Goal: Entertainment & Leisure: Browse casually

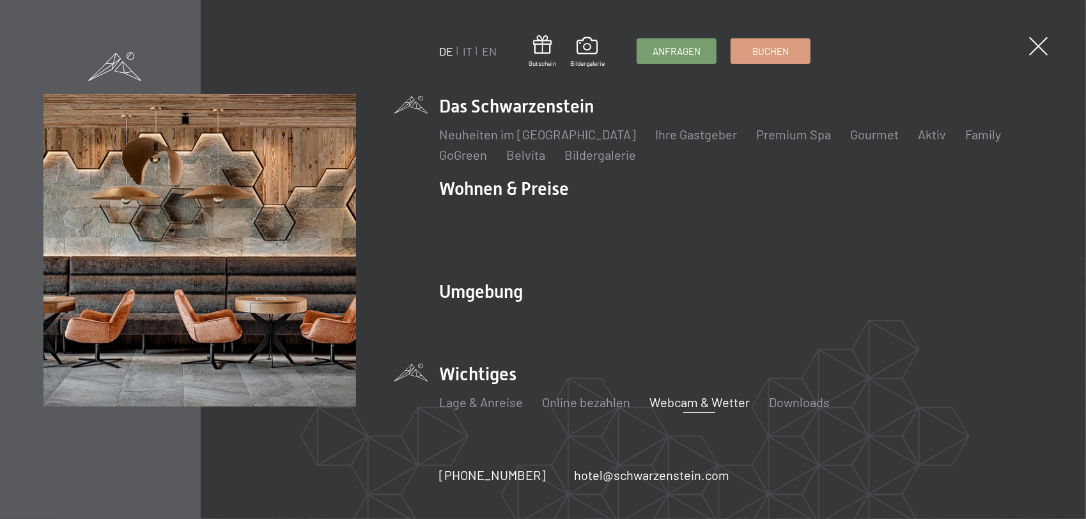
click at [669, 394] on link "Webcam & Wetter" at bounding box center [699, 401] width 100 height 15
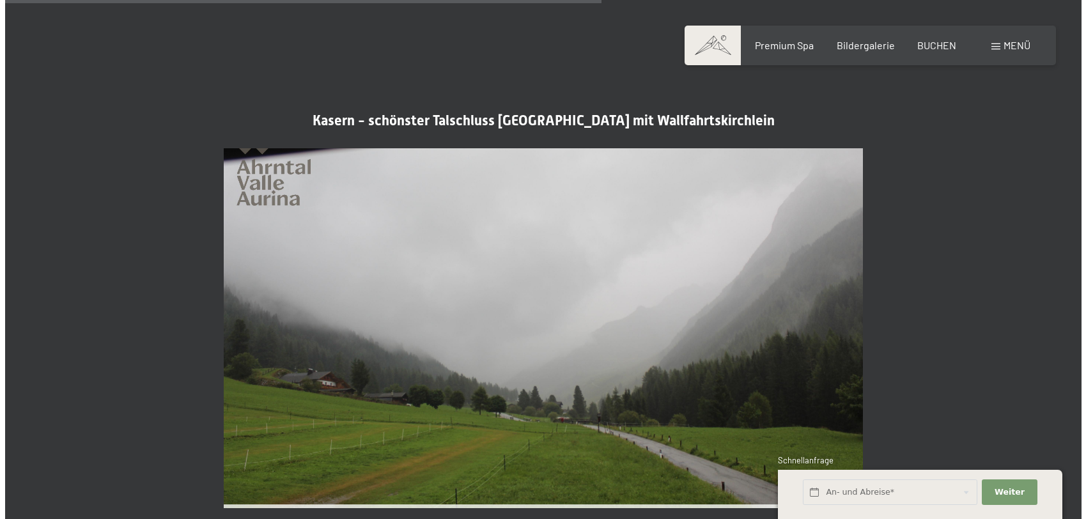
scroll to position [2684, 0]
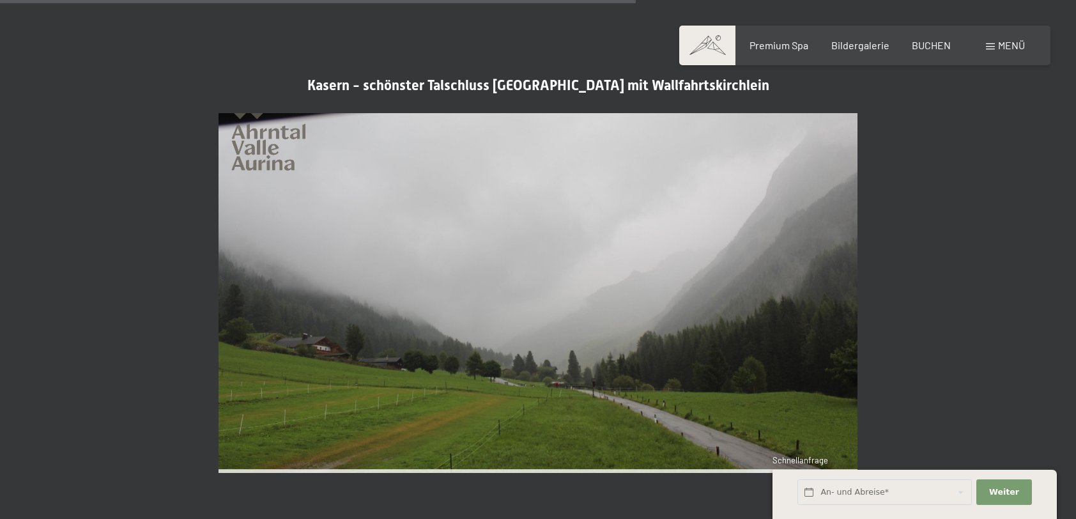
click at [1006, 47] on span "Menü" at bounding box center [1011, 45] width 27 height 12
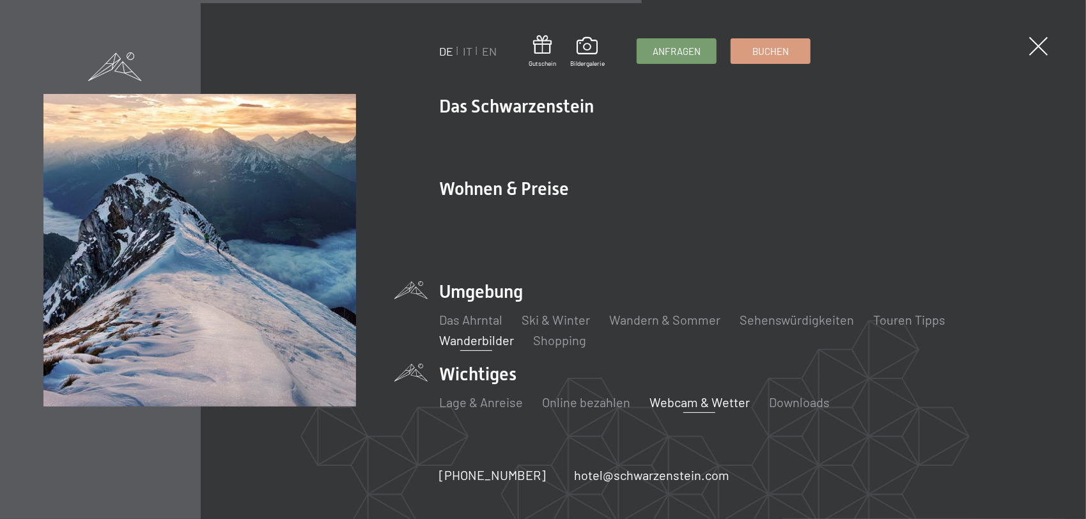
click at [490, 332] on link "Wanderbilder" at bounding box center [476, 339] width 75 height 15
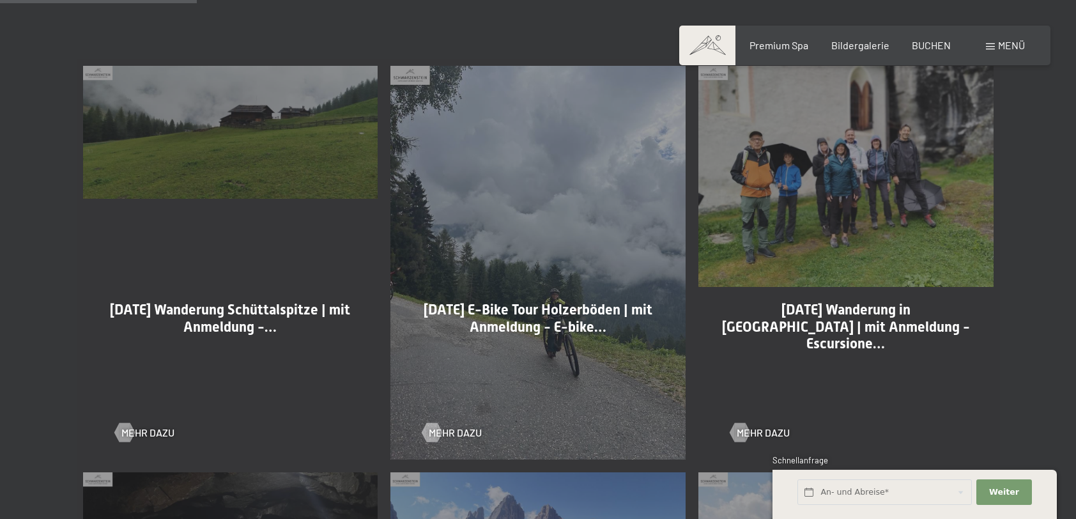
scroll to position [703, 0]
click at [127, 435] on div at bounding box center [124, 431] width 11 height 19
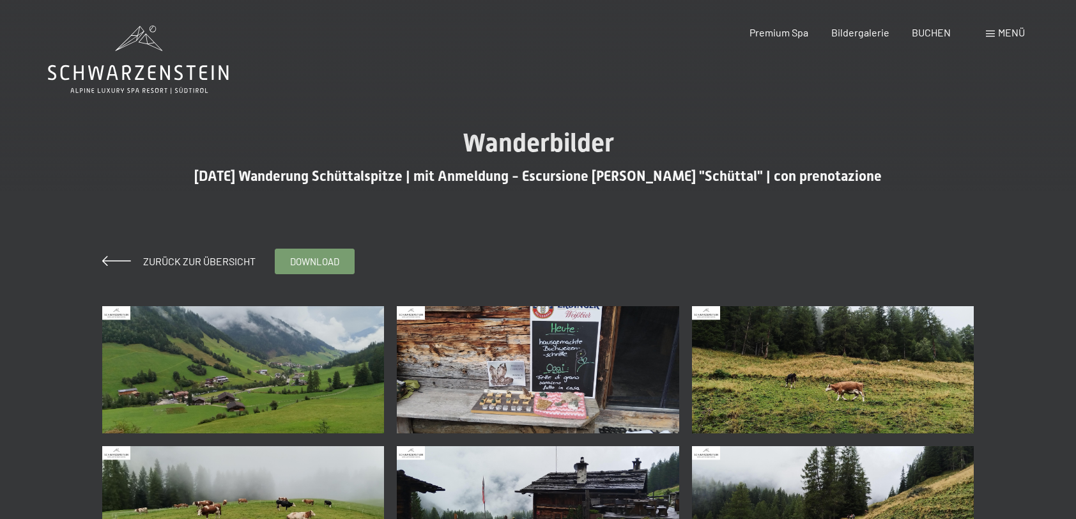
click at [249, 376] on img at bounding box center [243, 369] width 282 height 127
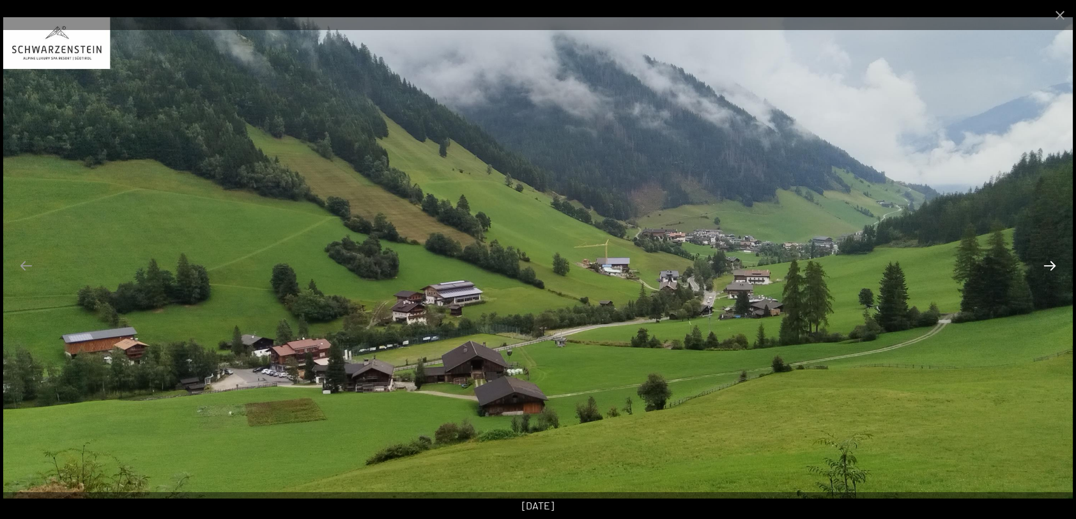
click at [1047, 266] on button "Next slide" at bounding box center [1050, 265] width 27 height 25
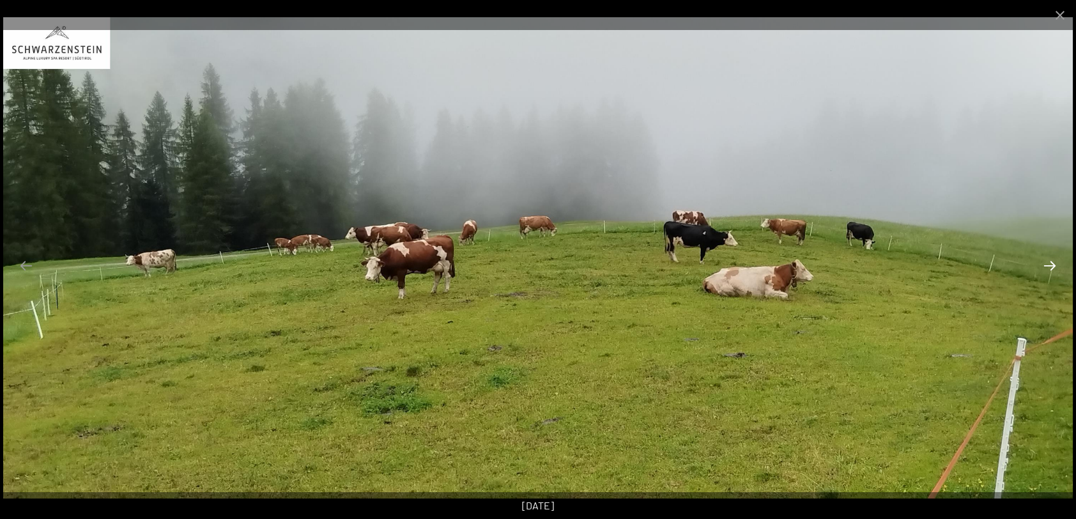
click at [1047, 266] on button "Next slide" at bounding box center [1050, 265] width 27 height 25
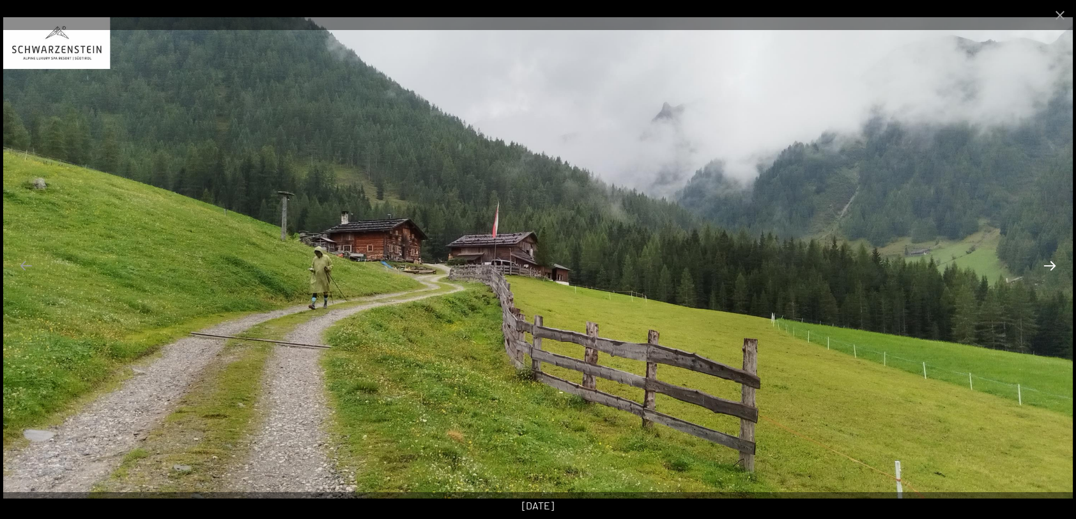
click at [1047, 266] on button "Next slide" at bounding box center [1050, 265] width 27 height 25
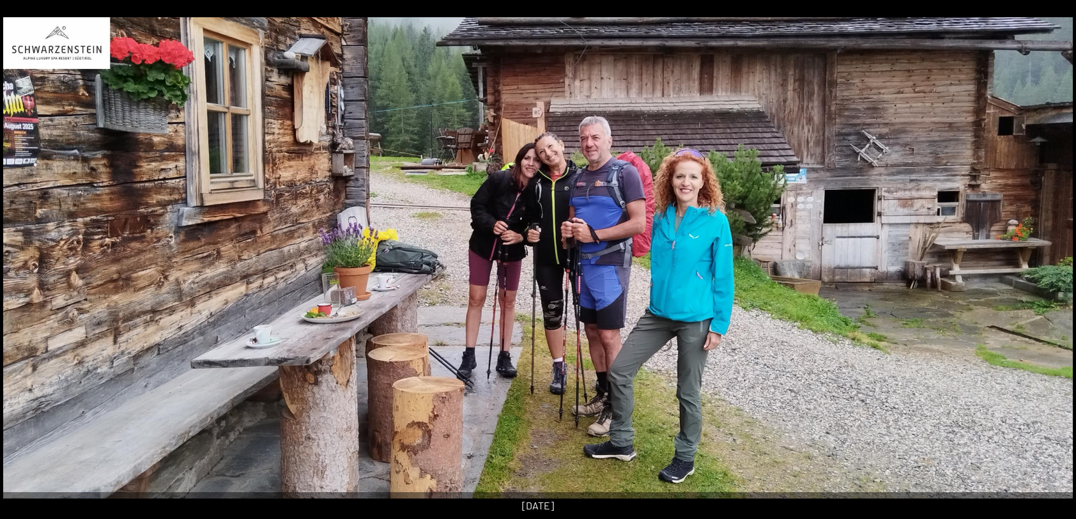
click at [1047, 266] on button "Next slide" at bounding box center [1056, 265] width 27 height 25
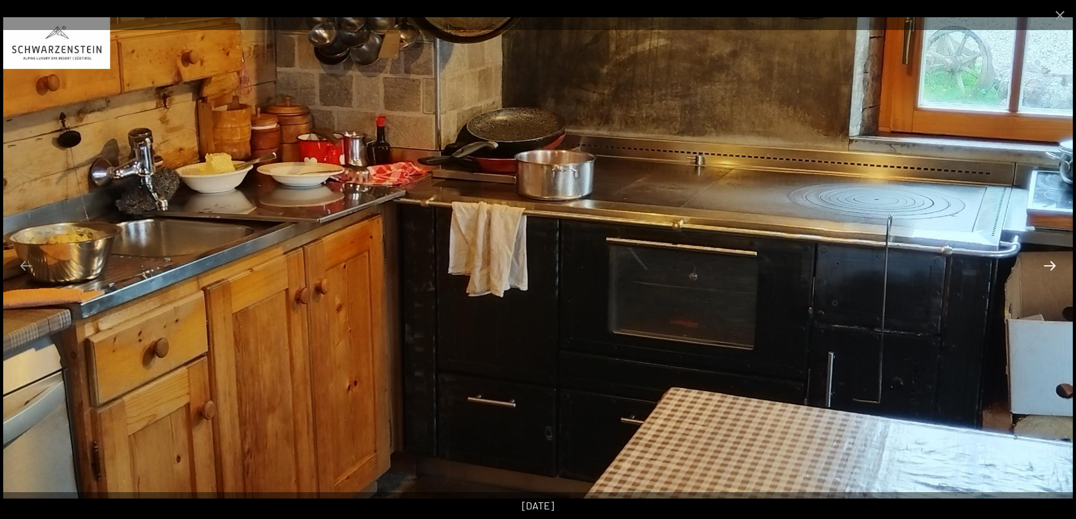
click at [1052, 265] on button "Next slide" at bounding box center [1050, 265] width 27 height 25
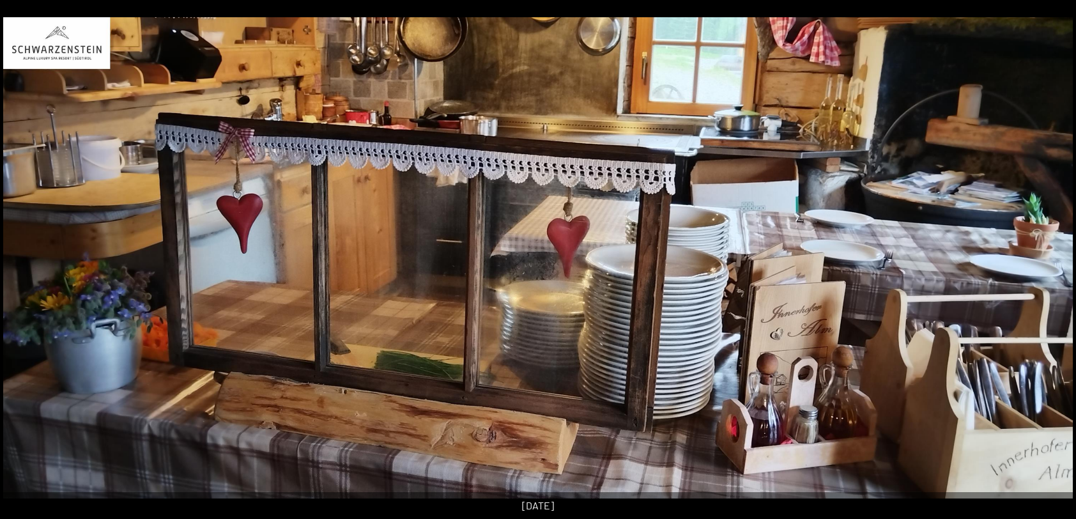
click at [1052, 265] on button "Next slide" at bounding box center [1056, 265] width 27 height 25
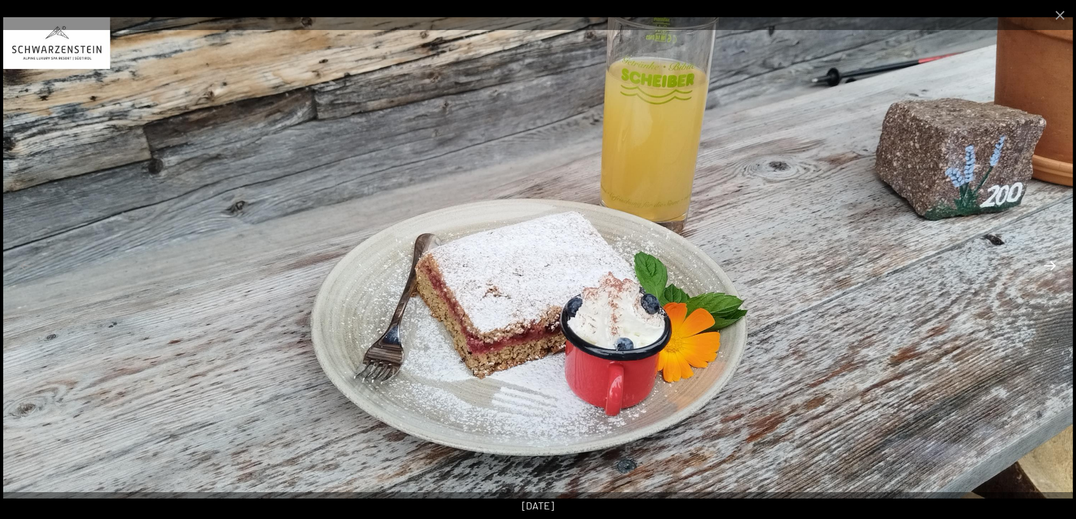
click at [1052, 265] on button "Next slide" at bounding box center [1050, 265] width 27 height 25
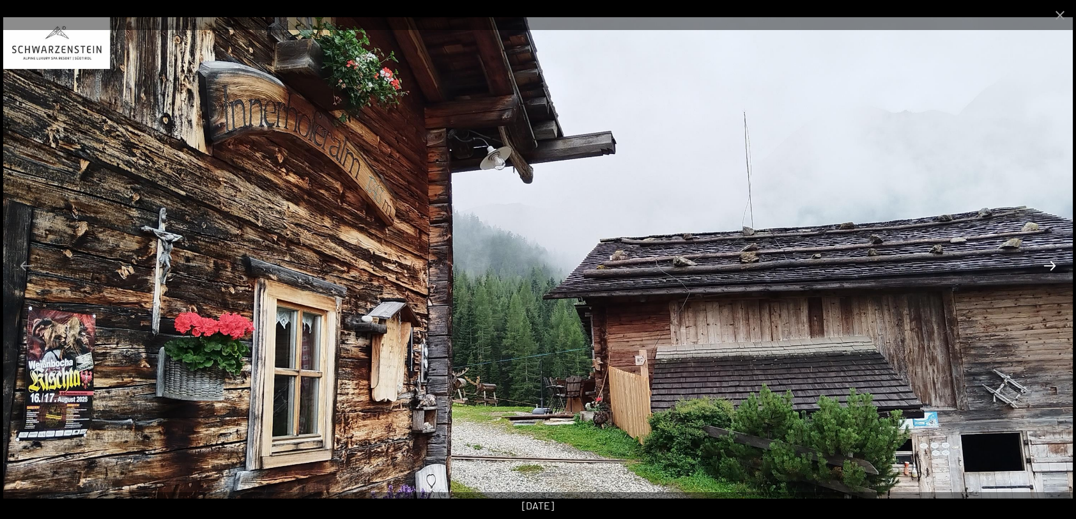
click at [1052, 265] on button "Next slide" at bounding box center [1050, 265] width 27 height 25
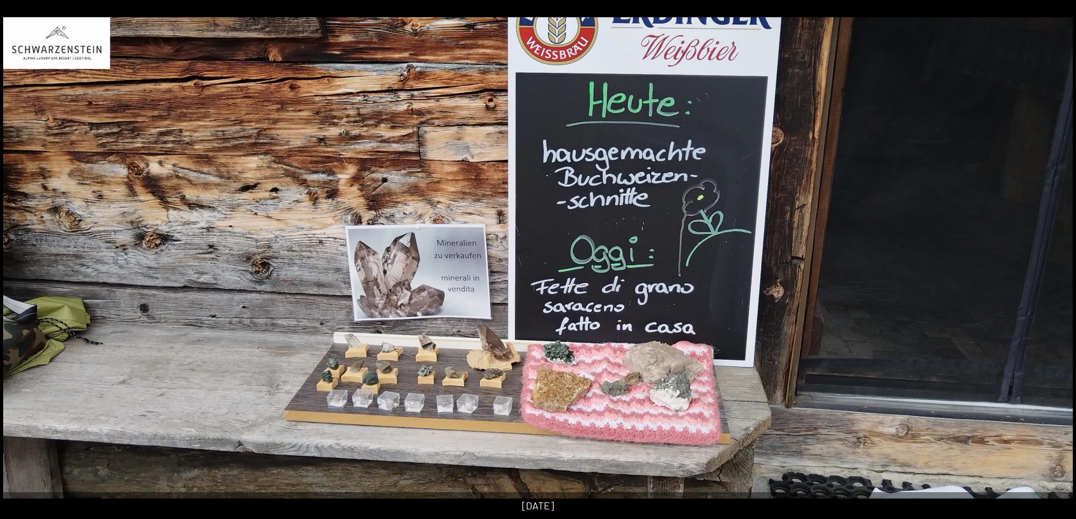
click at [1052, 265] on button "Next slide" at bounding box center [1056, 265] width 27 height 25
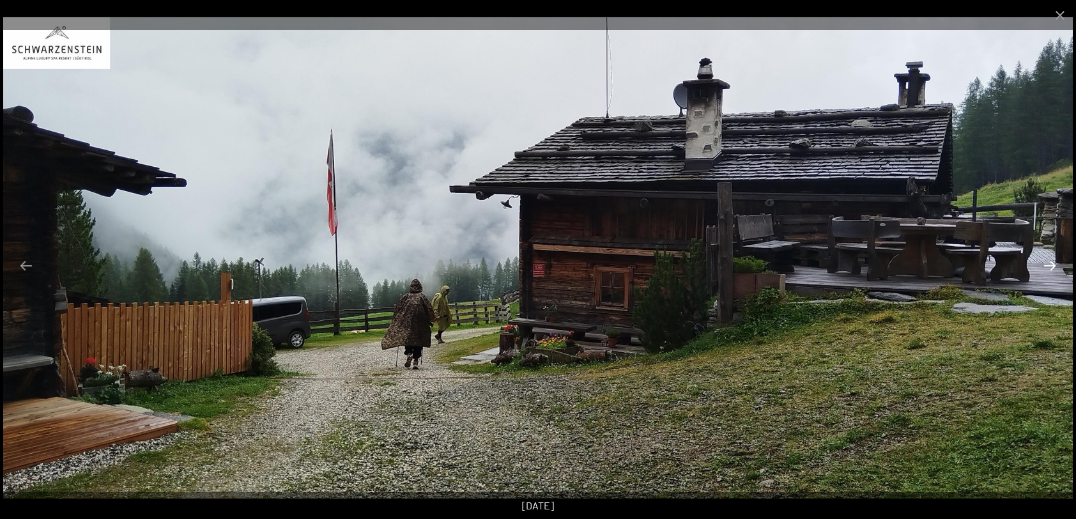
click at [1052, 265] on button "Next slide" at bounding box center [1050, 265] width 27 height 25
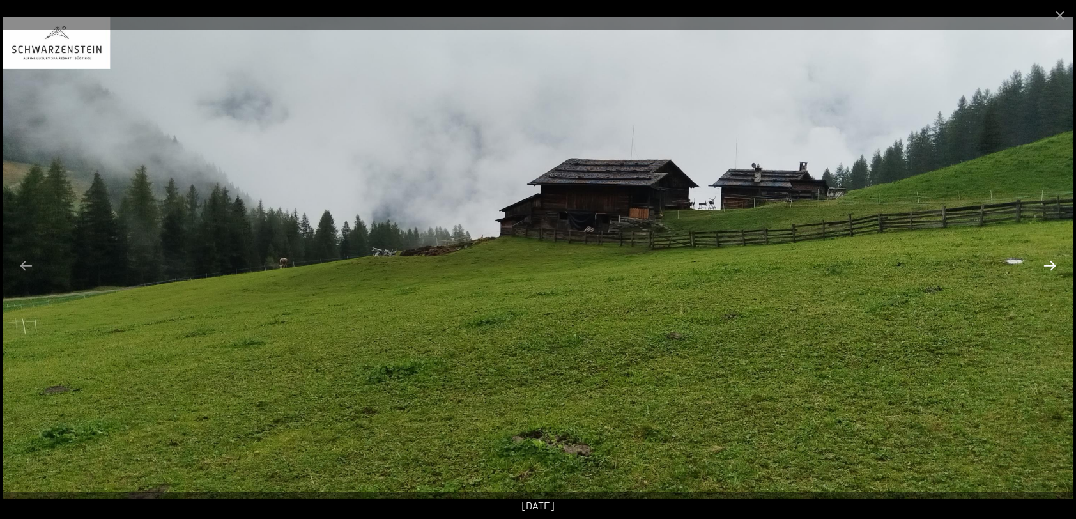
click at [1052, 265] on button "Next slide" at bounding box center [1050, 265] width 27 height 25
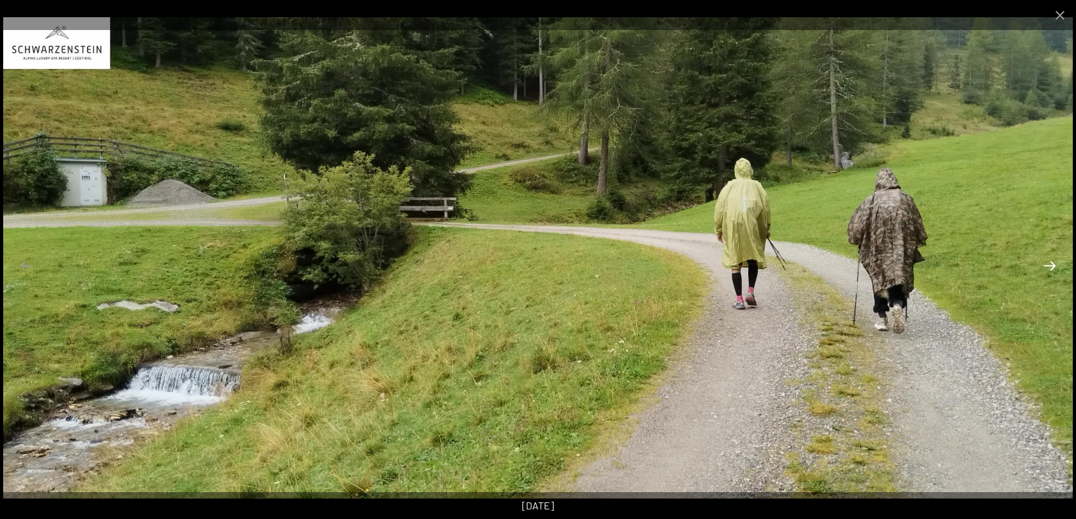
click at [1052, 265] on button "Next slide" at bounding box center [1050, 265] width 27 height 25
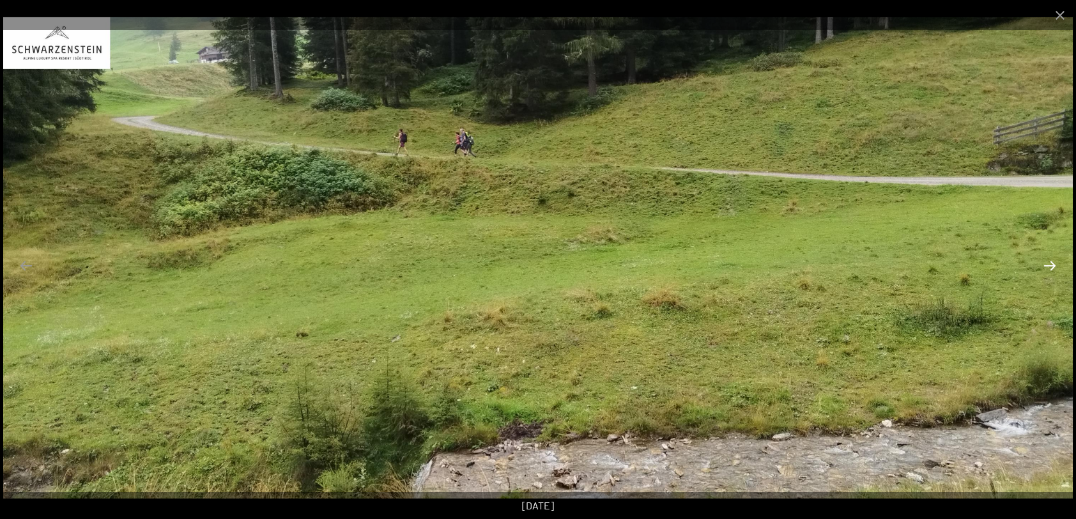
click at [1052, 265] on button "Next slide" at bounding box center [1050, 265] width 27 height 25
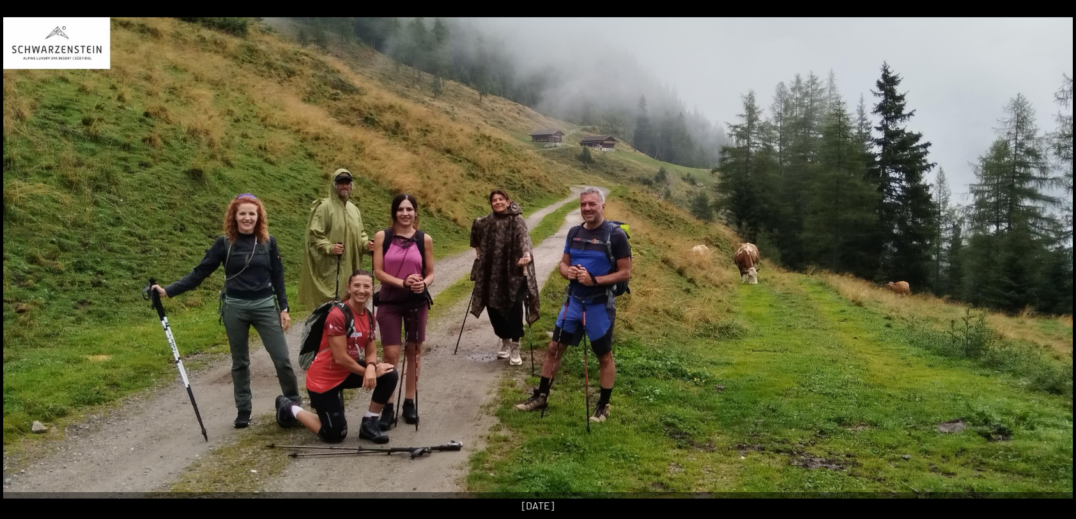
click at [1052, 265] on button "Next slide" at bounding box center [1056, 265] width 27 height 25
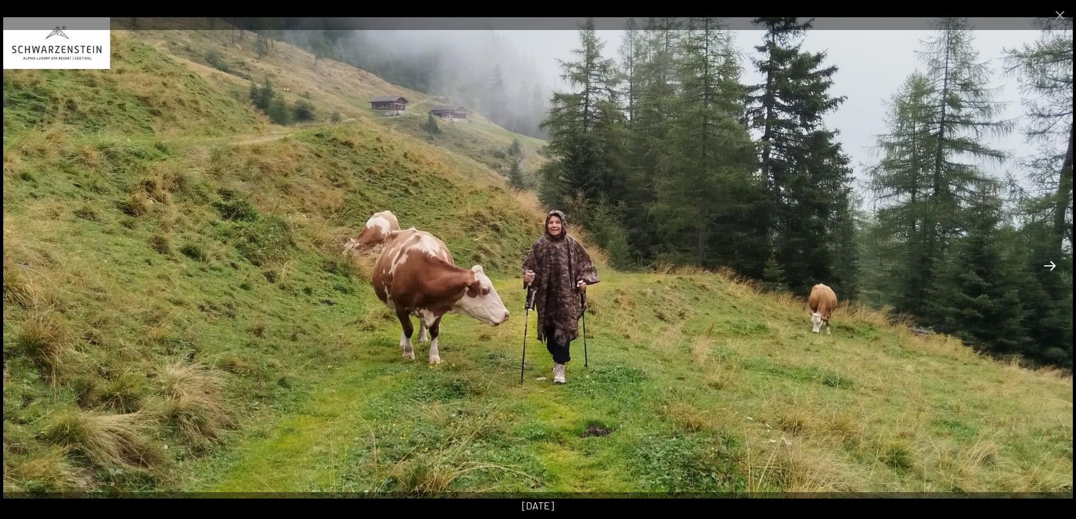
click at [1052, 265] on button "Next slide" at bounding box center [1050, 265] width 27 height 25
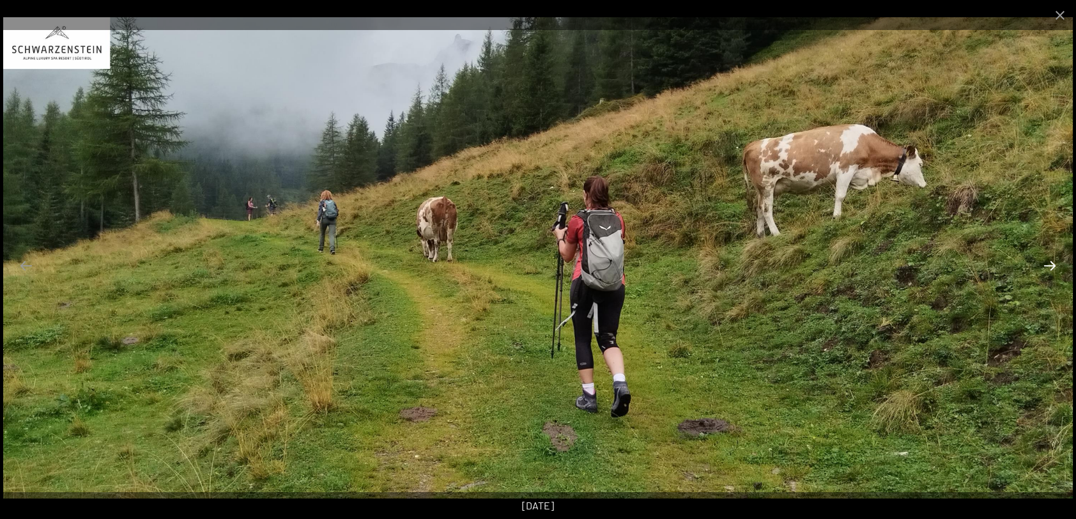
click at [1052, 265] on button "Next slide" at bounding box center [1050, 265] width 27 height 25
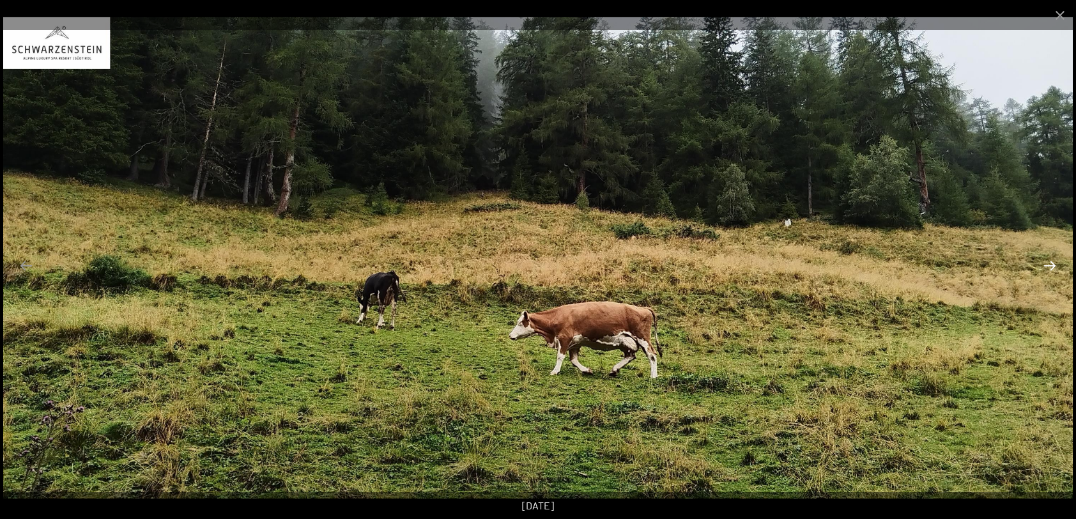
click at [1052, 265] on button "Next slide" at bounding box center [1050, 265] width 27 height 25
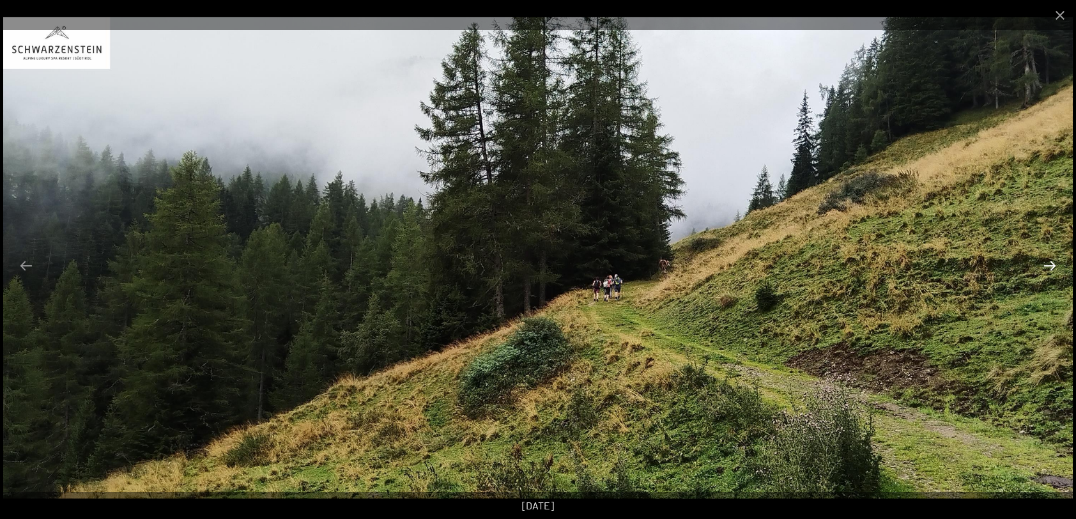
click at [1052, 265] on button "Next slide" at bounding box center [1050, 265] width 27 height 25
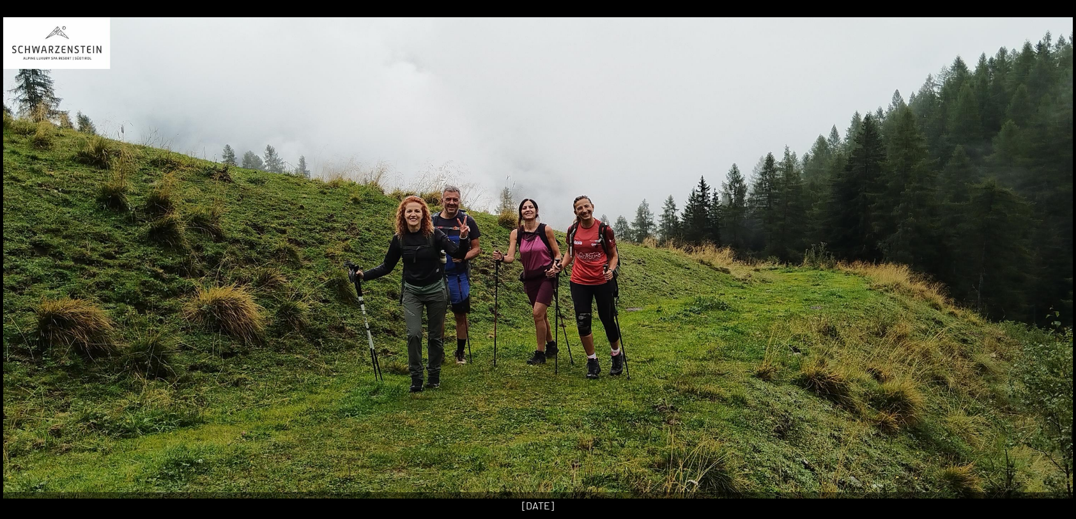
click at [1052, 265] on button "Next slide" at bounding box center [1056, 265] width 27 height 25
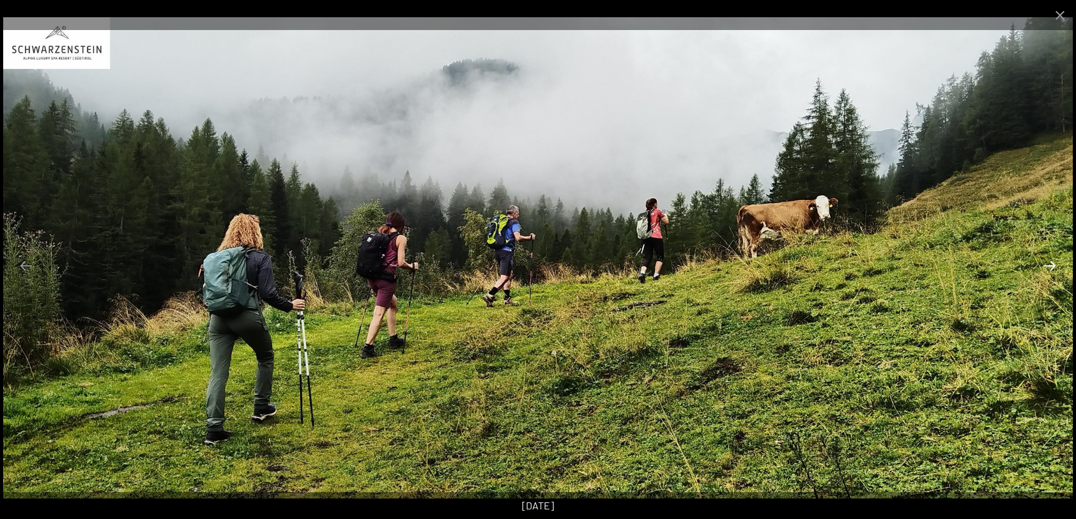
click at [1052, 265] on button "Next slide" at bounding box center [1050, 265] width 27 height 25
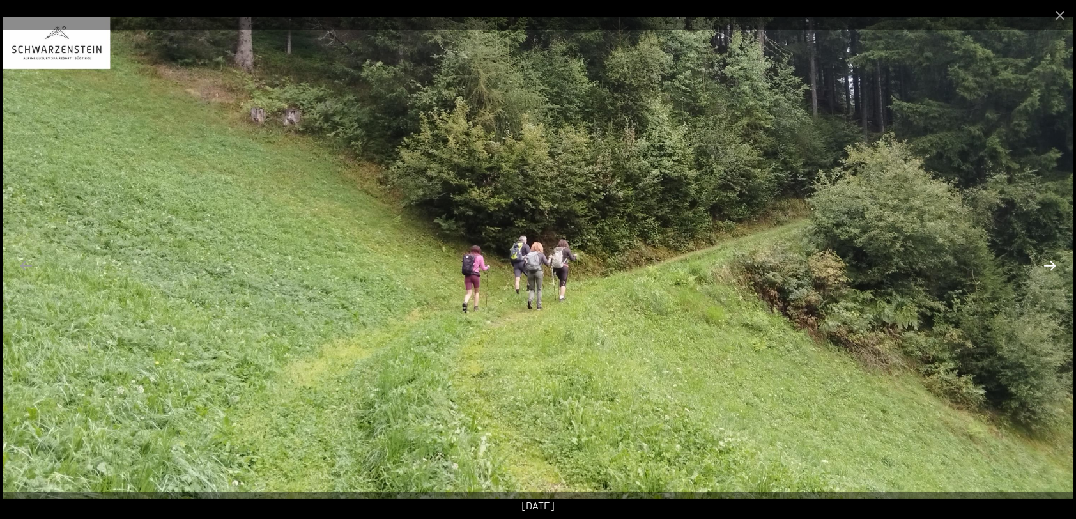
click at [1052, 265] on button "Next slide" at bounding box center [1050, 265] width 27 height 25
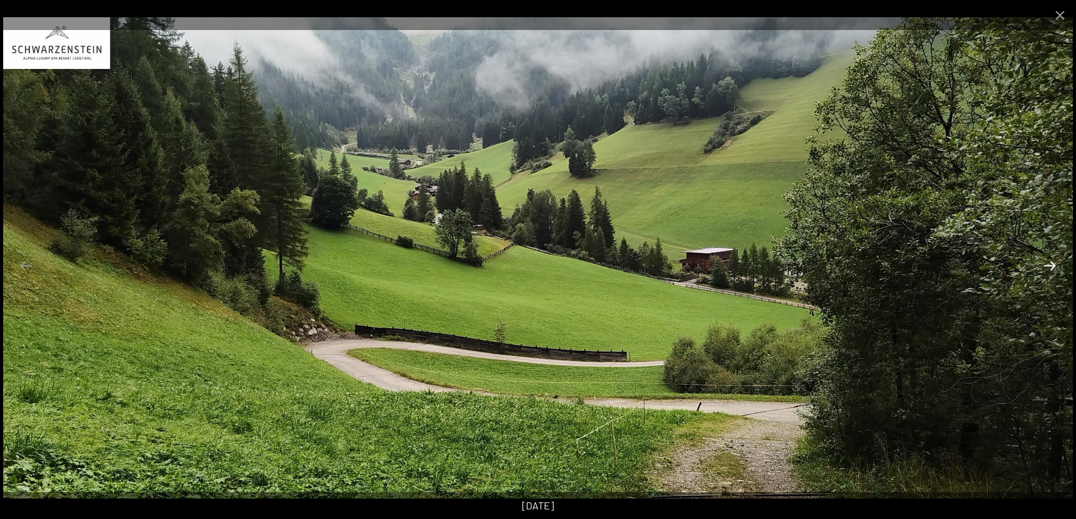
click at [1052, 265] on button "Next slide" at bounding box center [1050, 265] width 27 height 25
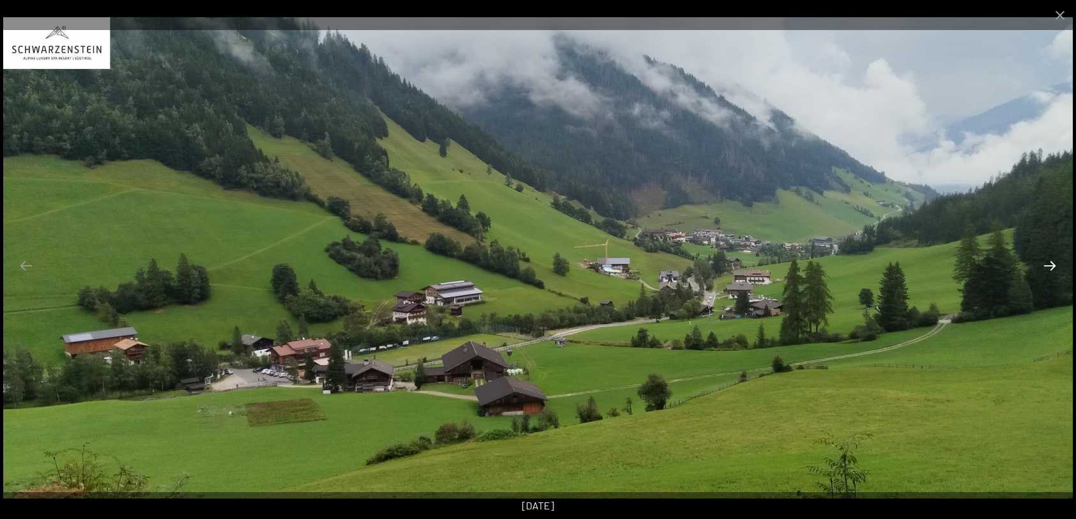
click at [1052, 265] on button "Next slide" at bounding box center [1050, 265] width 27 height 25
